Goal: Task Accomplishment & Management: Use online tool/utility

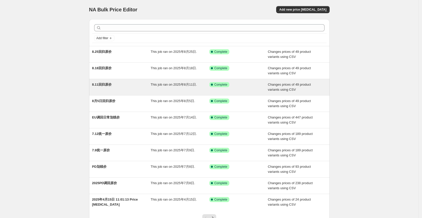
click at [112, 84] on span "8.11回归原价" at bounding box center [101, 85] width 19 height 4
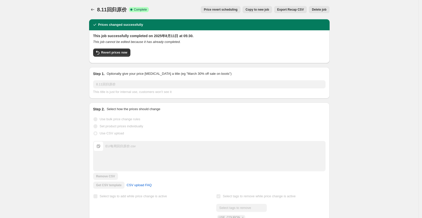
click at [266, 9] on span "Copy to new job" at bounding box center [257, 10] width 24 height 4
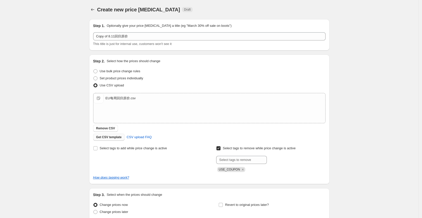
click at [114, 139] on span "Get CSV template" at bounding box center [109, 137] width 26 height 4
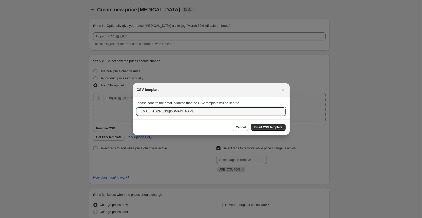
drag, startPoint x: 148, startPoint y: 111, endPoint x: 131, endPoint y: 112, distance: 17.7
type input "lotus@ugreen.com"
click at [281, 127] on span "Email CSV template" at bounding box center [268, 127] width 29 height 4
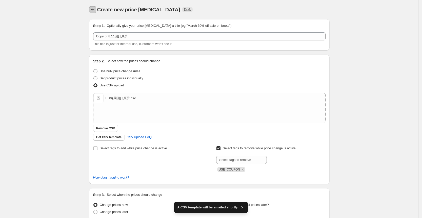
click at [92, 9] on icon "Price change jobs" at bounding box center [92, 9] width 5 height 5
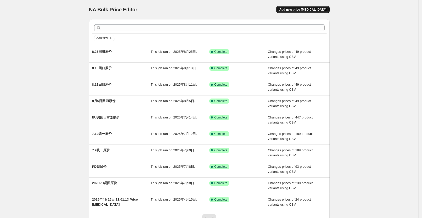
click at [322, 9] on span "Add new price change job" at bounding box center [302, 10] width 47 height 4
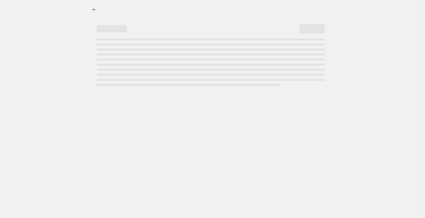
select select "percentage"
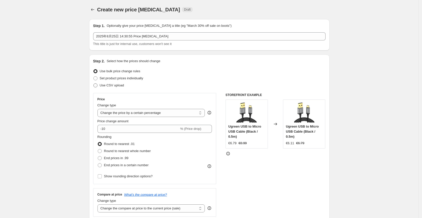
click at [118, 84] on span "Use CSV upload" at bounding box center [112, 85] width 24 height 4
click at [94, 84] on input "Use CSV upload" at bounding box center [93, 83] width 0 height 0
radio input "true"
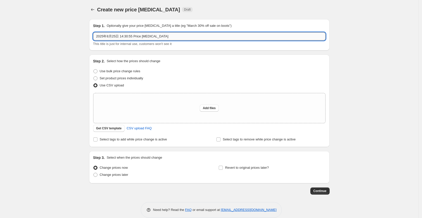
drag, startPoint x: 147, startPoint y: 36, endPoint x: 100, endPoint y: 40, distance: 48.0
click at [100, 40] on input "2025年8月25日 14:30:55 Price change job" at bounding box center [209, 36] width 232 height 8
type input "2"
type input "35周划线价"
click at [207, 109] on span "Add files" at bounding box center [209, 108] width 13 height 4
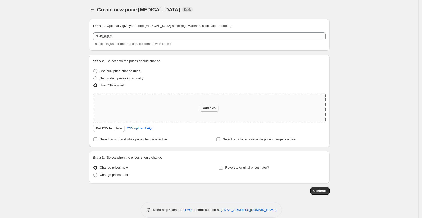
type input "C:\fakepath\EU35周划线价.csv"
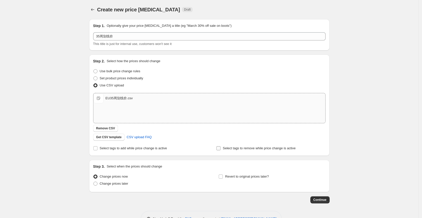
click at [268, 150] on span "Select tags to remove while price change is active" at bounding box center [259, 148] width 73 height 4
click at [220, 150] on input "Select tags to remove while price change is active" at bounding box center [218, 148] width 4 height 4
checkbox input "true"
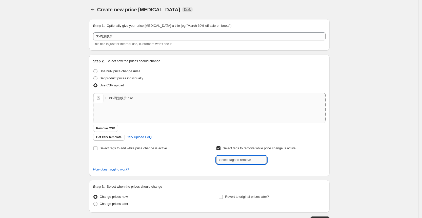
click at [238, 160] on input "text" at bounding box center [241, 160] width 51 height 8
click at [295, 154] on div "Select tags to remove while price change is active Submit" at bounding box center [270, 154] width 109 height 19
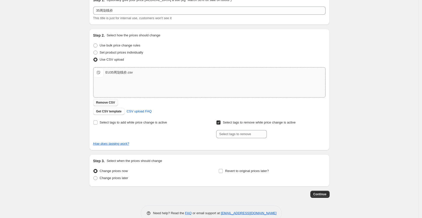
scroll to position [34, 0]
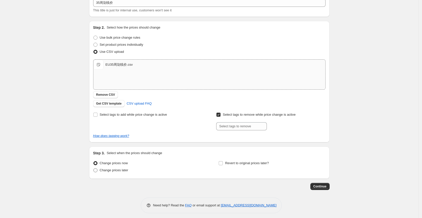
click at [121, 169] on span "Change prices later" at bounding box center [114, 170] width 29 height 4
click at [94, 169] on input "Change prices later" at bounding box center [93, 168] width 0 height 0
radio input "true"
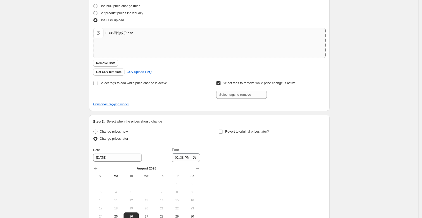
scroll to position [131, 0]
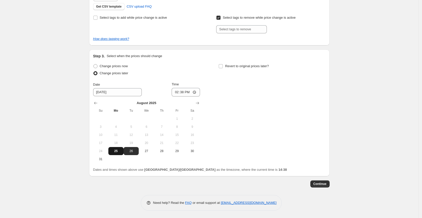
click at [117, 153] on button "25" at bounding box center [115, 151] width 15 height 8
type input "8/25/2025"
click at [196, 92] on input "14:38" at bounding box center [186, 92] width 28 height 9
drag, startPoint x: 249, startPoint y: 130, endPoint x: 153, endPoint y: 99, distance: 101.2
click at [249, 130] on div "Change prices now Change prices later Date 8/25/2025 Time 14:38 August 2025 Su …" at bounding box center [209, 113] width 232 height 101
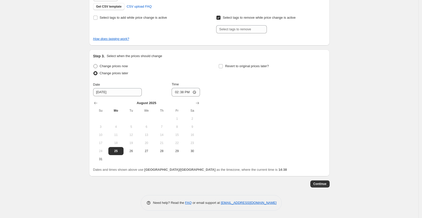
click at [113, 66] on span "Change prices now" at bounding box center [114, 66] width 28 height 4
click at [94, 65] on input "Change prices now" at bounding box center [93, 64] width 0 height 0
radio input "true"
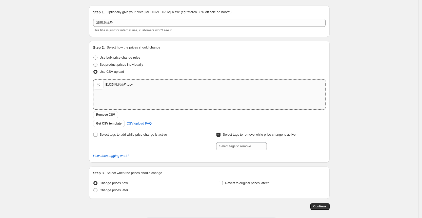
scroll to position [0, 0]
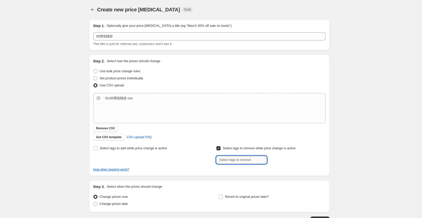
click at [253, 163] on input "text" at bounding box center [241, 160] width 51 height 8
paste input "USE_COUPON"
type input "USE_COUPON"
click at [279, 158] on span "Add USE_COUPON" at bounding box center [285, 160] width 28 height 4
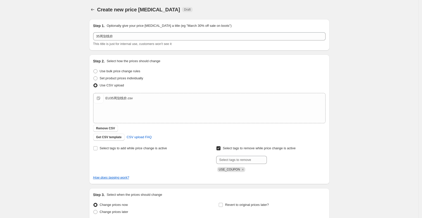
click at [325, 151] on div "Select tags to remove while price change is active Submit USE_COUPON" at bounding box center [270, 158] width 109 height 27
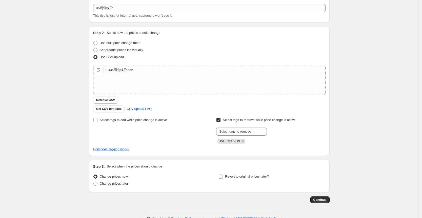
scroll to position [44, 0]
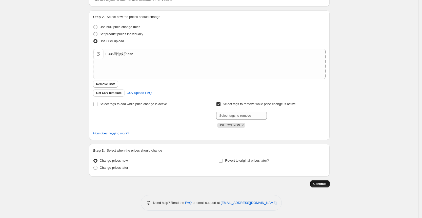
click at [323, 183] on span "Continue" at bounding box center [319, 184] width 13 height 4
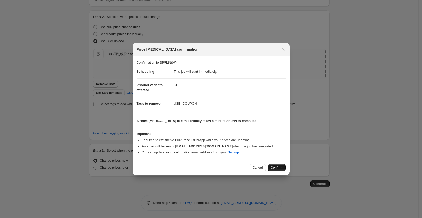
click at [280, 166] on span "Confirm" at bounding box center [277, 168] width 12 height 4
